Goal: Find specific page/section: Find specific page/section

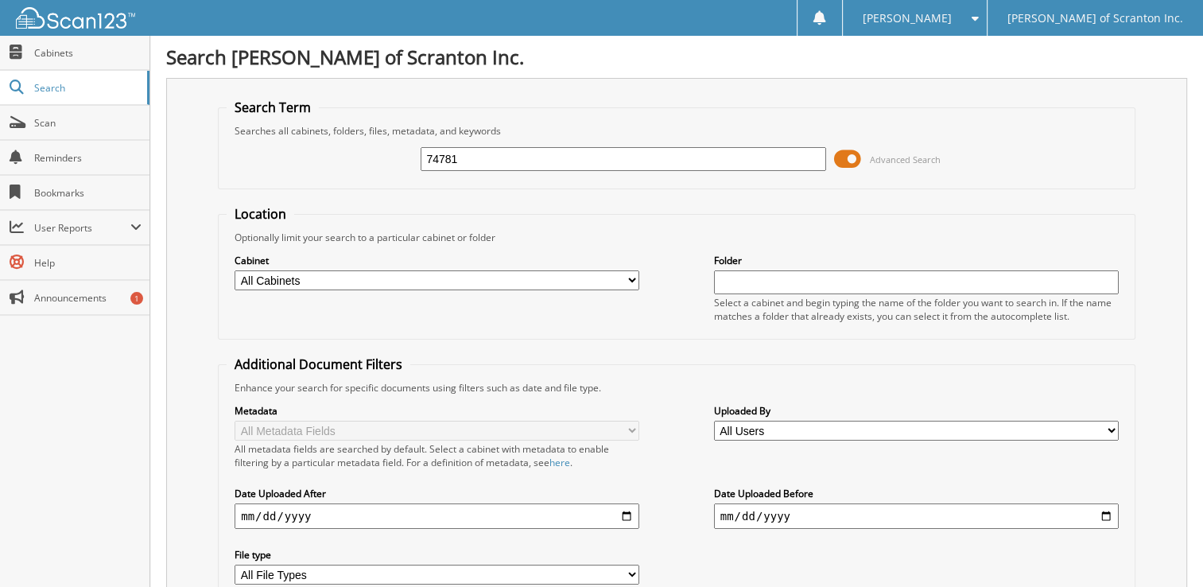
type input "74781"
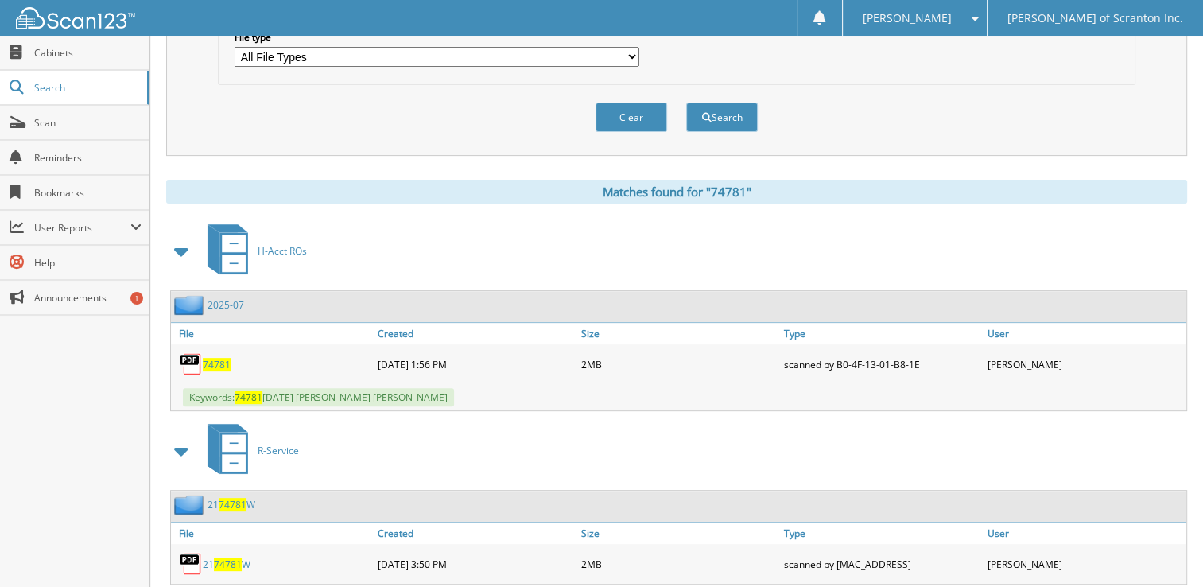
scroll to position [543, 0]
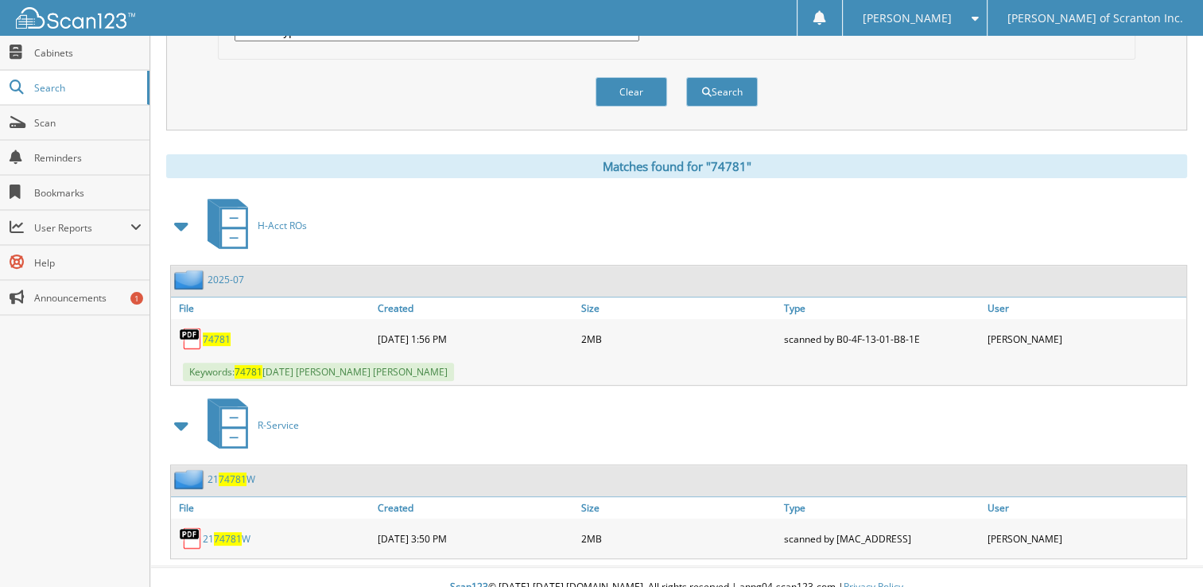
click at [219, 332] on span "74781" at bounding box center [217, 339] width 28 height 14
